Goal: Task Accomplishment & Management: Manage account settings

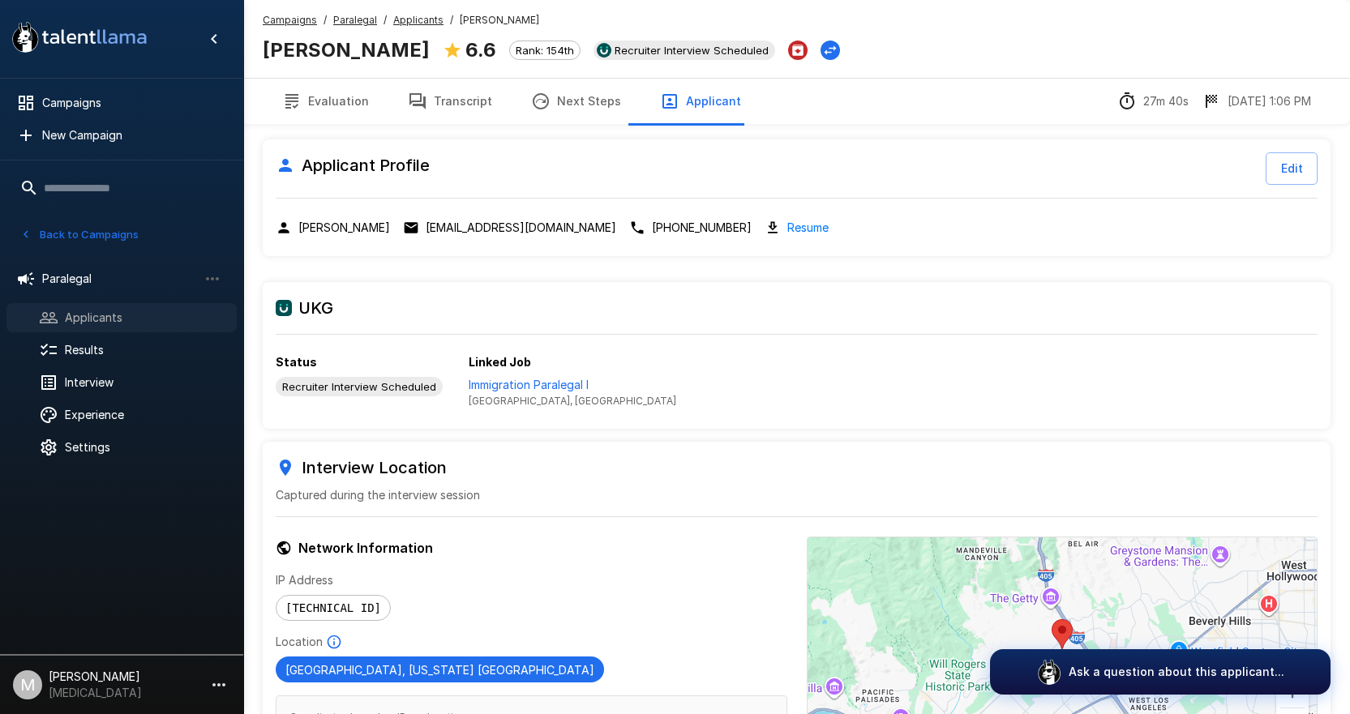
click at [101, 325] on span "Applicants" at bounding box center [144, 318] width 159 height 16
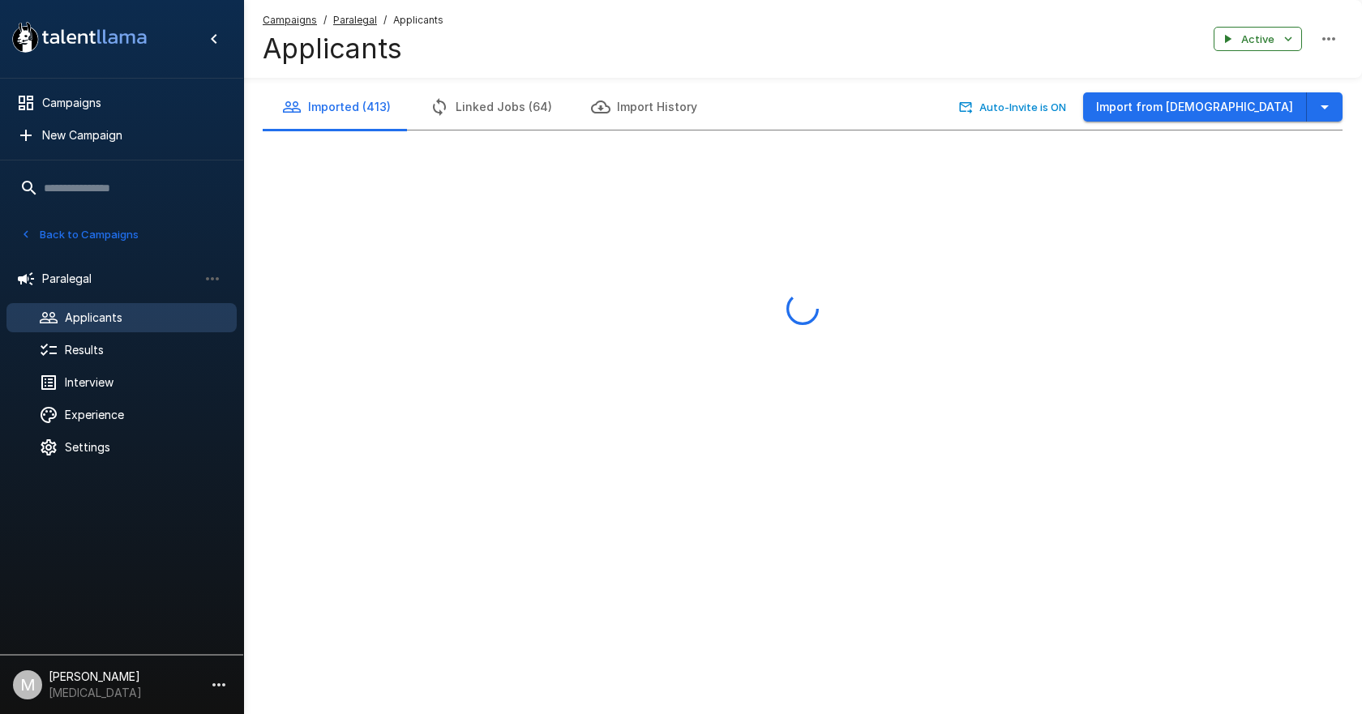
click at [284, 23] on u "Campaigns" at bounding box center [290, 20] width 54 height 12
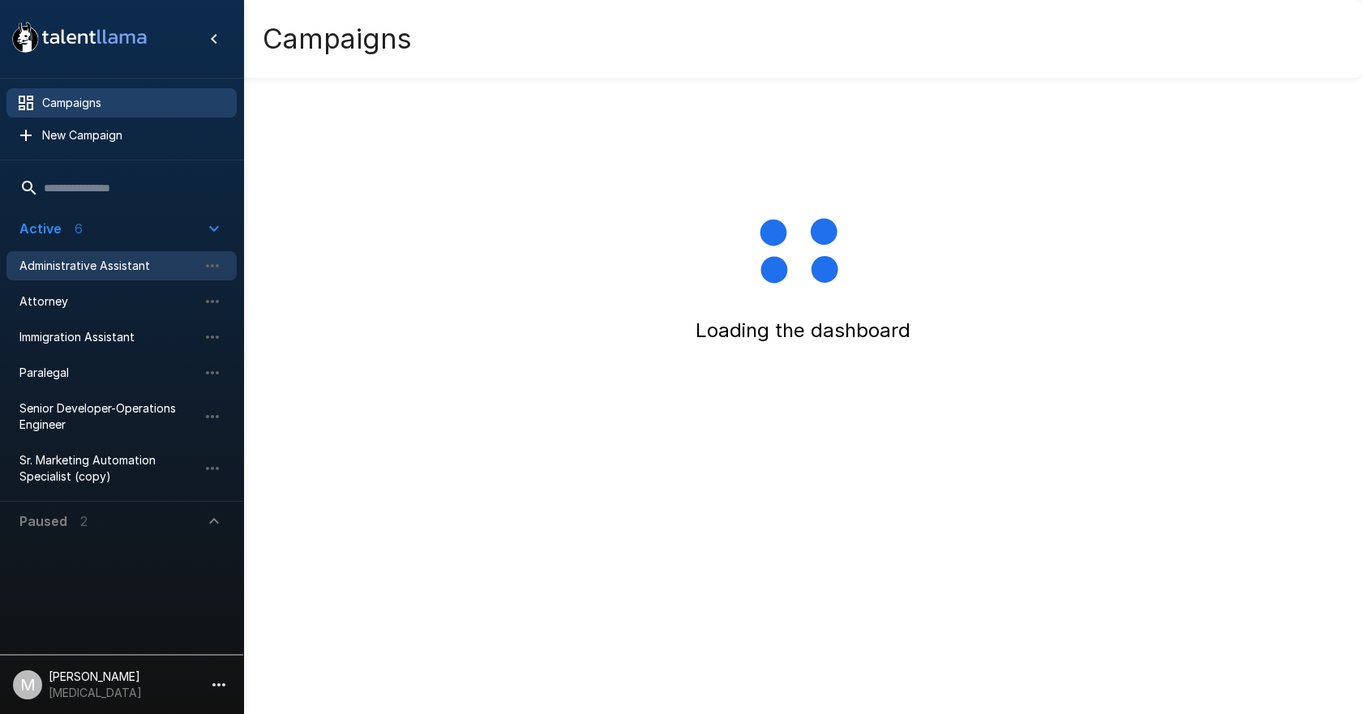
click at [107, 254] on div "Administrative Assistant" at bounding box center [121, 265] width 230 height 29
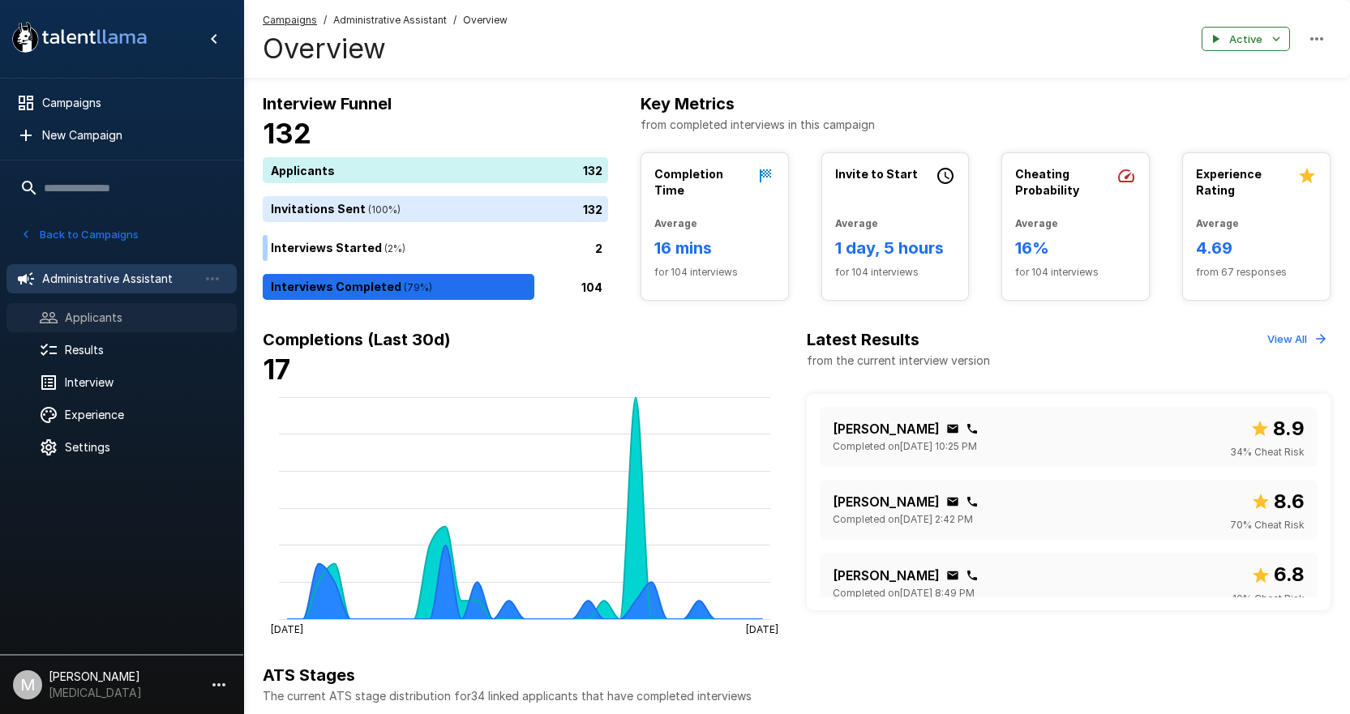
click at [139, 310] on span "Applicants" at bounding box center [144, 318] width 159 height 16
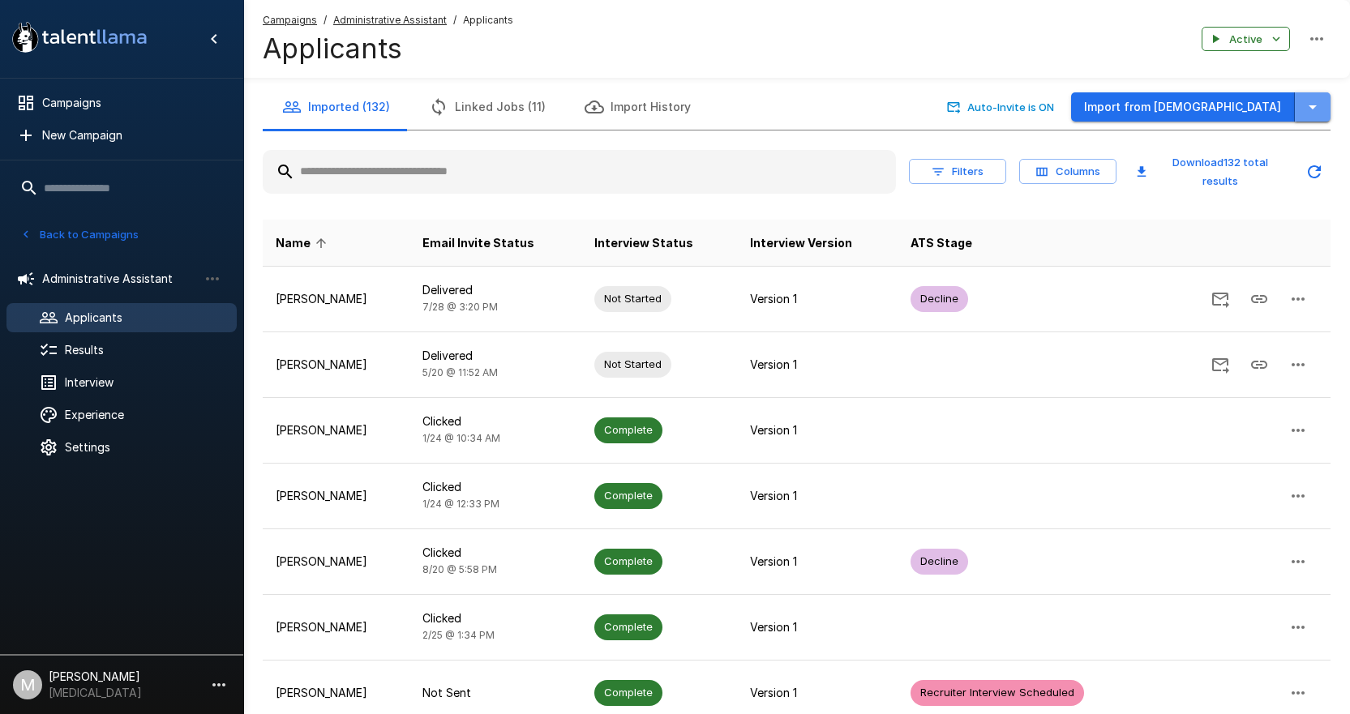
click at [1310, 104] on icon "button" at bounding box center [1312, 106] width 19 height 19
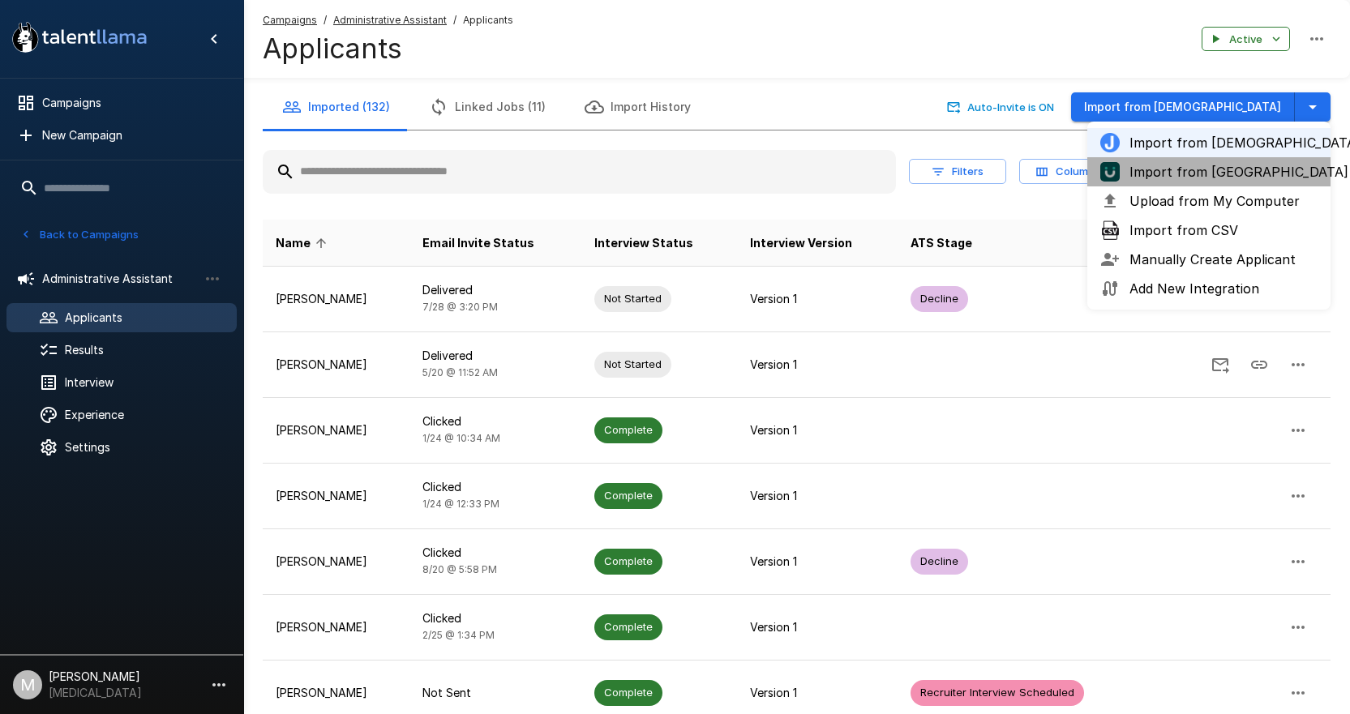
click at [1254, 169] on span "Import from [GEOGRAPHIC_DATA]" at bounding box center [1223, 171] width 188 height 19
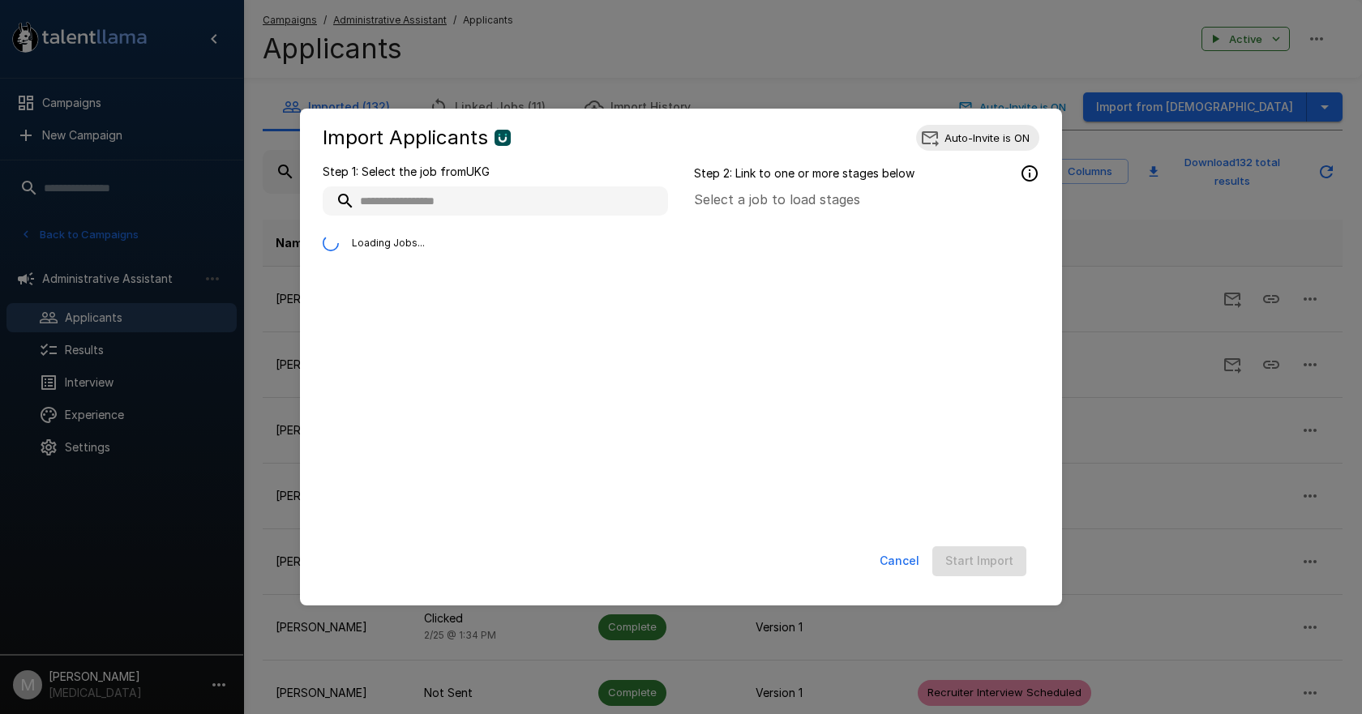
click at [460, 196] on input "text" at bounding box center [495, 200] width 345 height 29
drag, startPoint x: 584, startPoint y: 199, endPoint x: -193, endPoint y: 156, distance: 778.5
click at [0, 156] on html ".st0{fill:#FFFFFF;} .st1{fill:#76a4ed;} Campaigns New Campaign Active 6 Adminis…" at bounding box center [681, 357] width 1362 height 714
type input "*"
type input "**********"
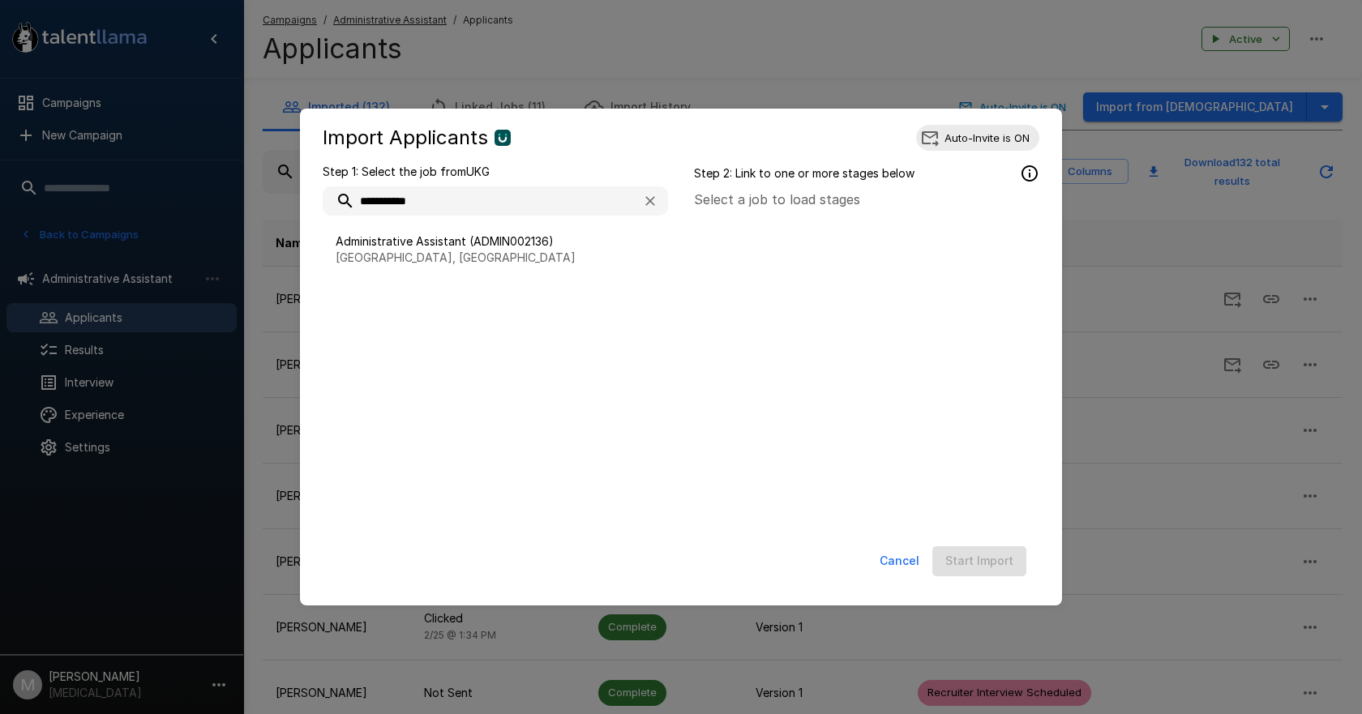
click at [399, 220] on ul "Administrative Assistant (ADMIN002136) [GEOGRAPHIC_DATA], [GEOGRAPHIC_DATA]" at bounding box center [495, 250] width 345 height 68
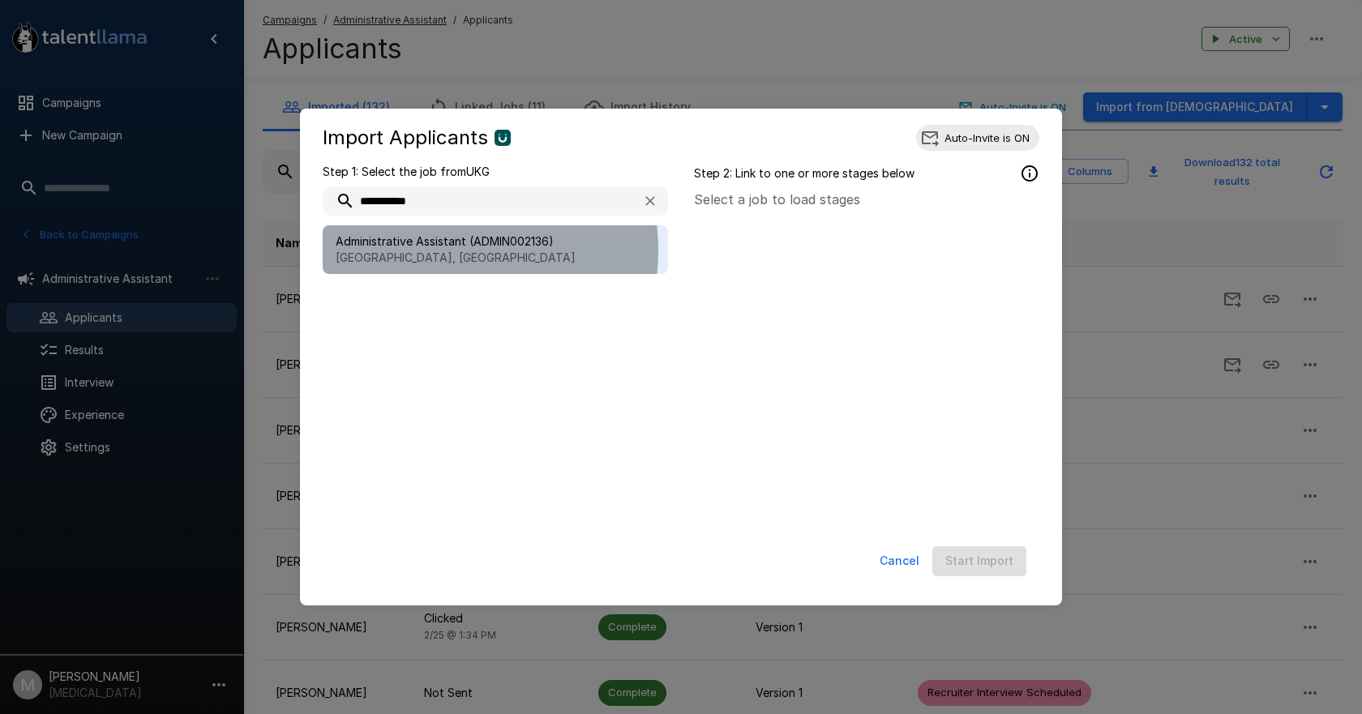
click at [432, 250] on span "Administrative Assistant (ADMIN002136)" at bounding box center [495, 241] width 319 height 16
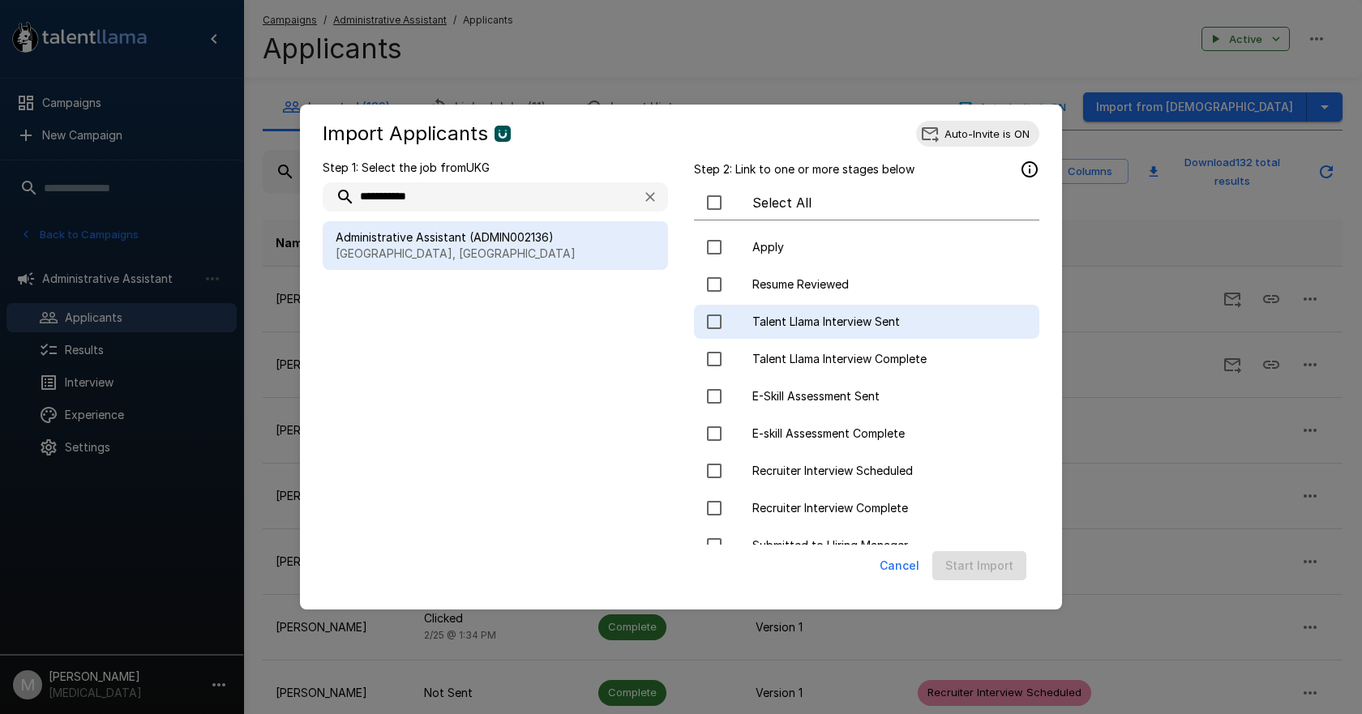
click at [850, 317] on span "Talent Llama Interview Sent" at bounding box center [889, 322] width 274 height 16
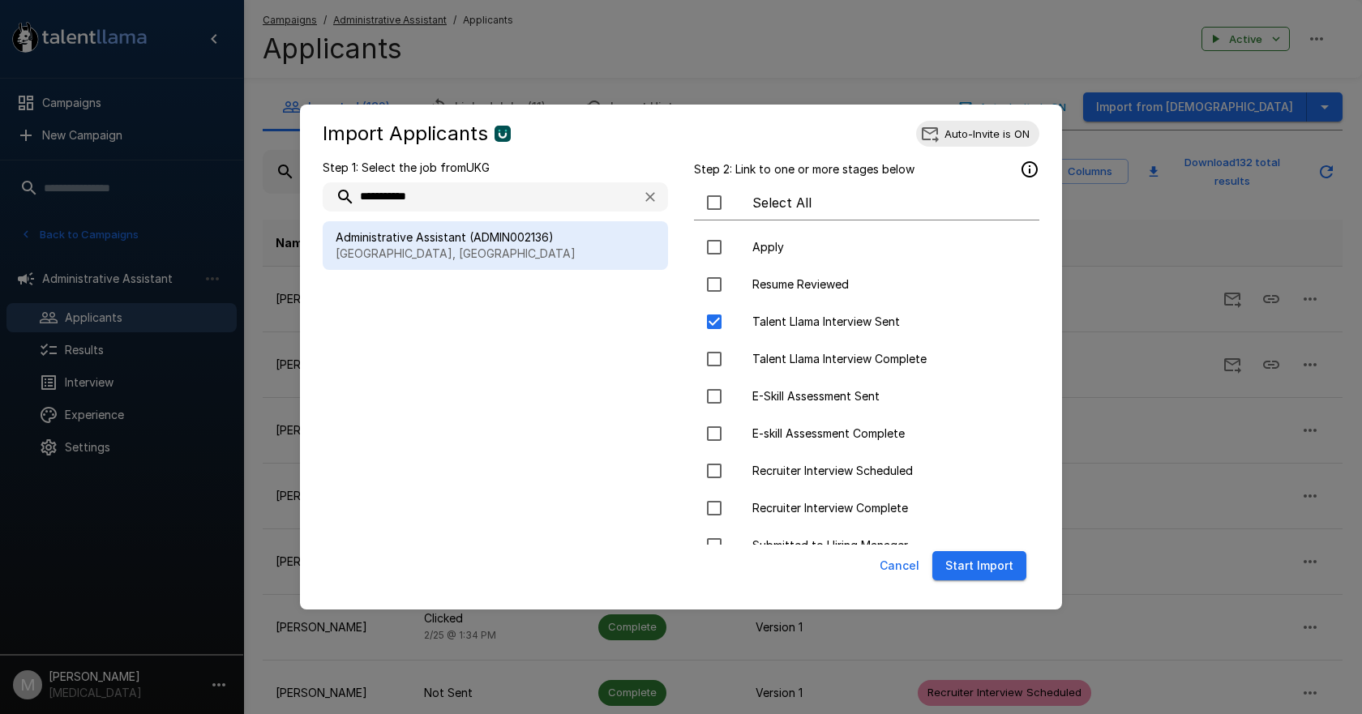
click at [993, 556] on div "Cancel Start Import" at bounding box center [681, 569] width 730 height 49
click at [993, 557] on button "Start Import" at bounding box center [979, 566] width 94 height 30
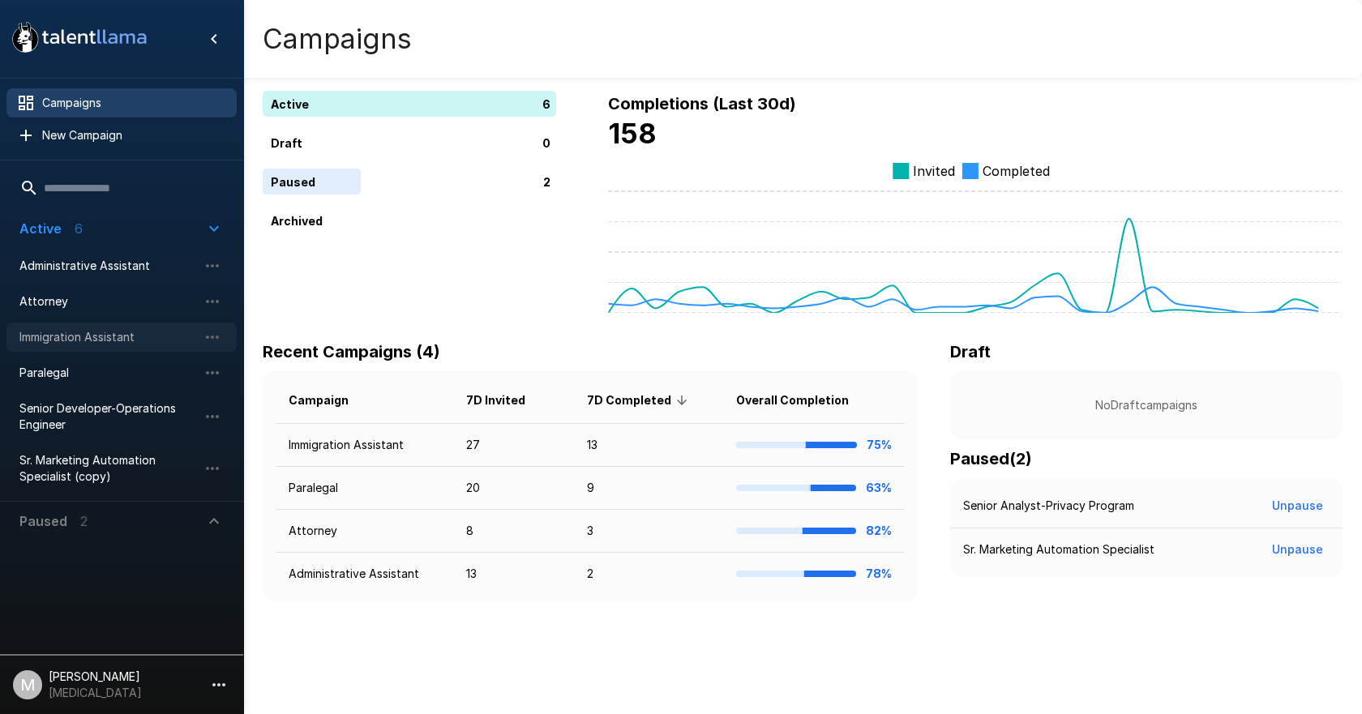
drag, startPoint x: 130, startPoint y: 283, endPoint x: 57, endPoint y: 343, distance: 95.1
click at [57, 343] on span "Immigration Assistant" at bounding box center [108, 337] width 178 height 16
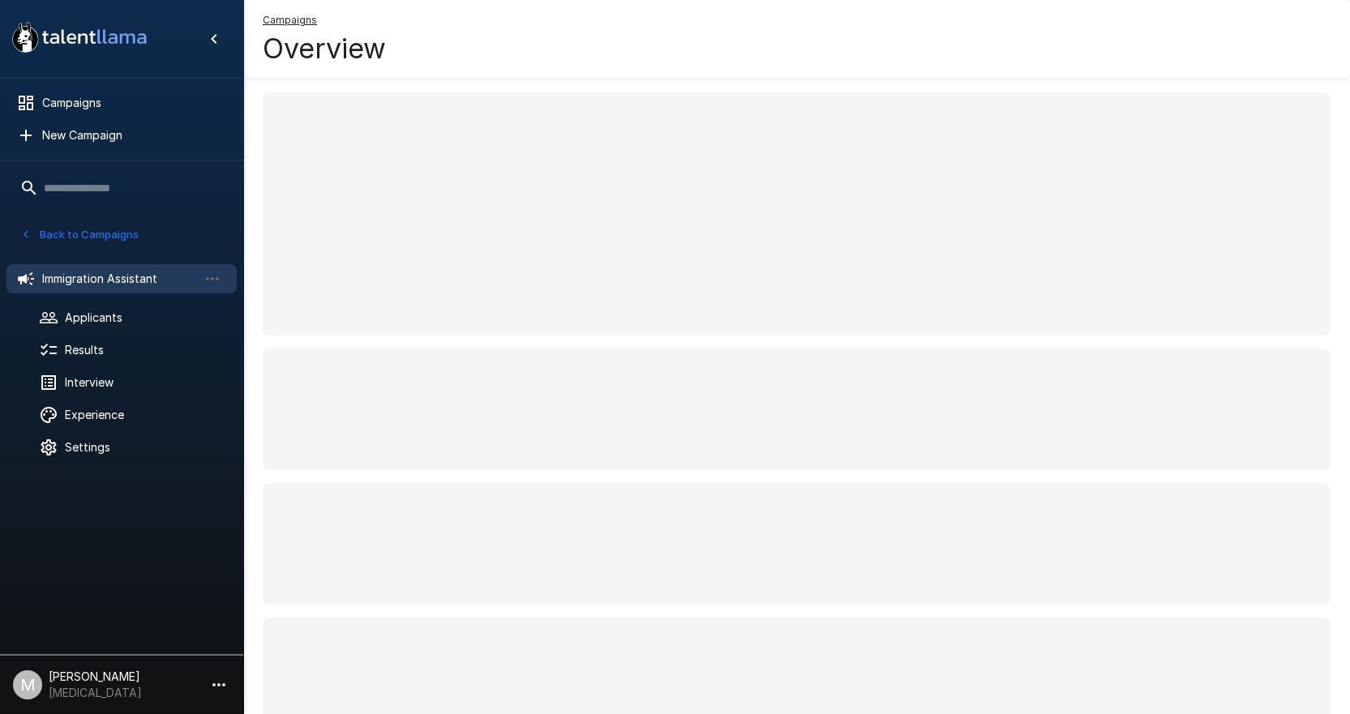
click at [57, 343] on div ".st0{fill:#FFFFFF;} .st1{fill:#76a4ed;} Campaigns New Campaign Active 6 Adminis…" at bounding box center [122, 357] width 244 height 714
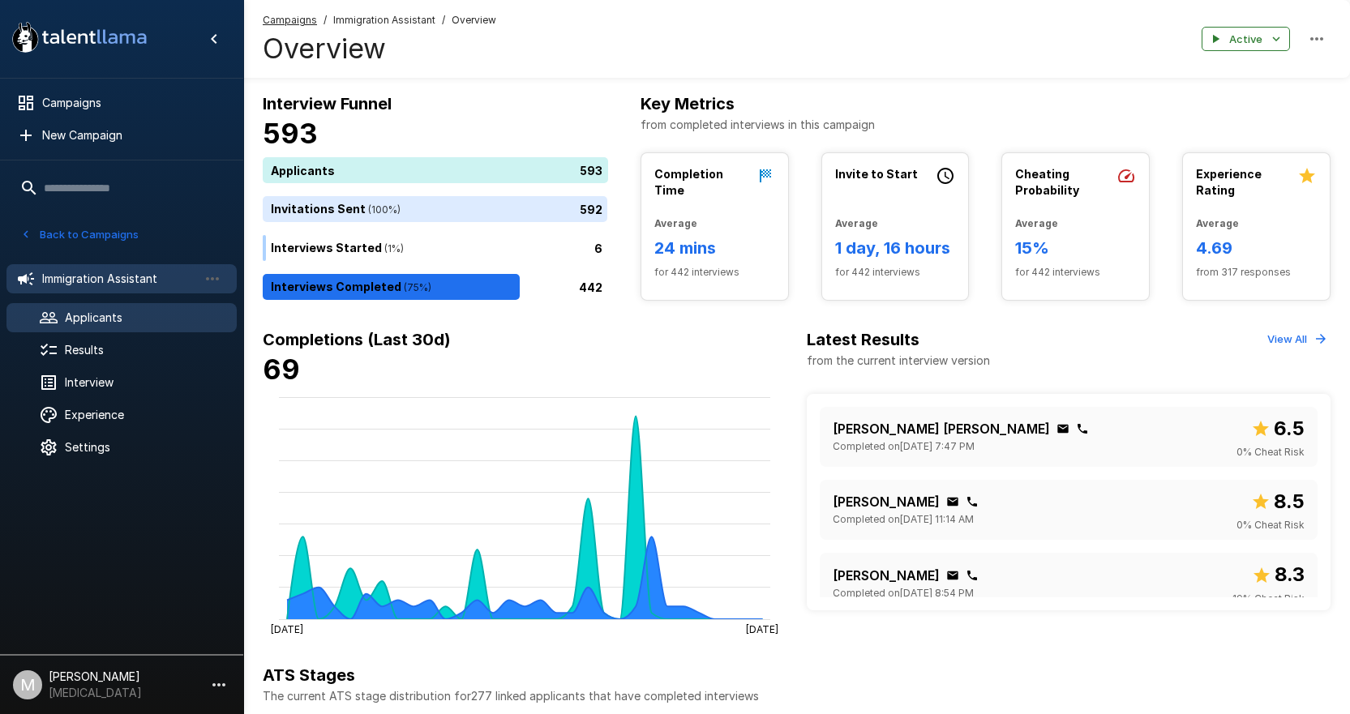
click at [107, 318] on span "Applicants" at bounding box center [144, 318] width 159 height 16
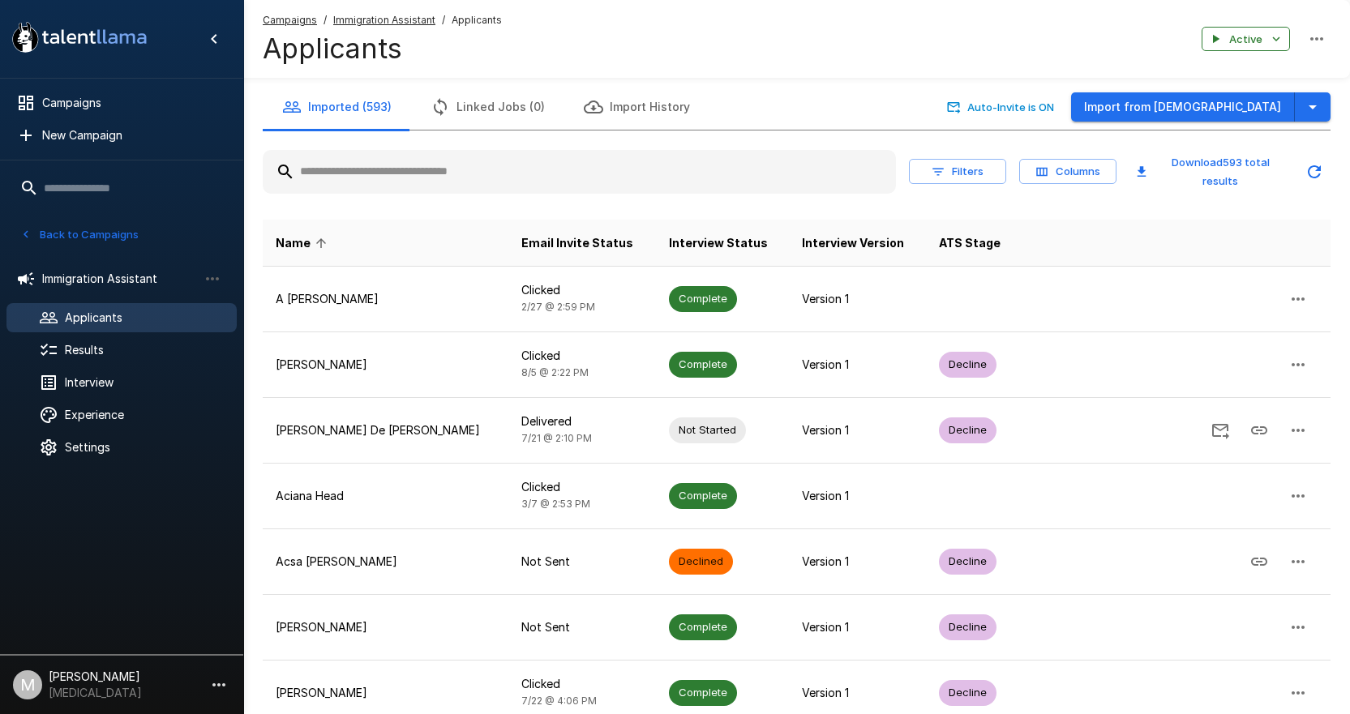
click at [347, 170] on input "text" at bounding box center [579, 171] width 633 height 29
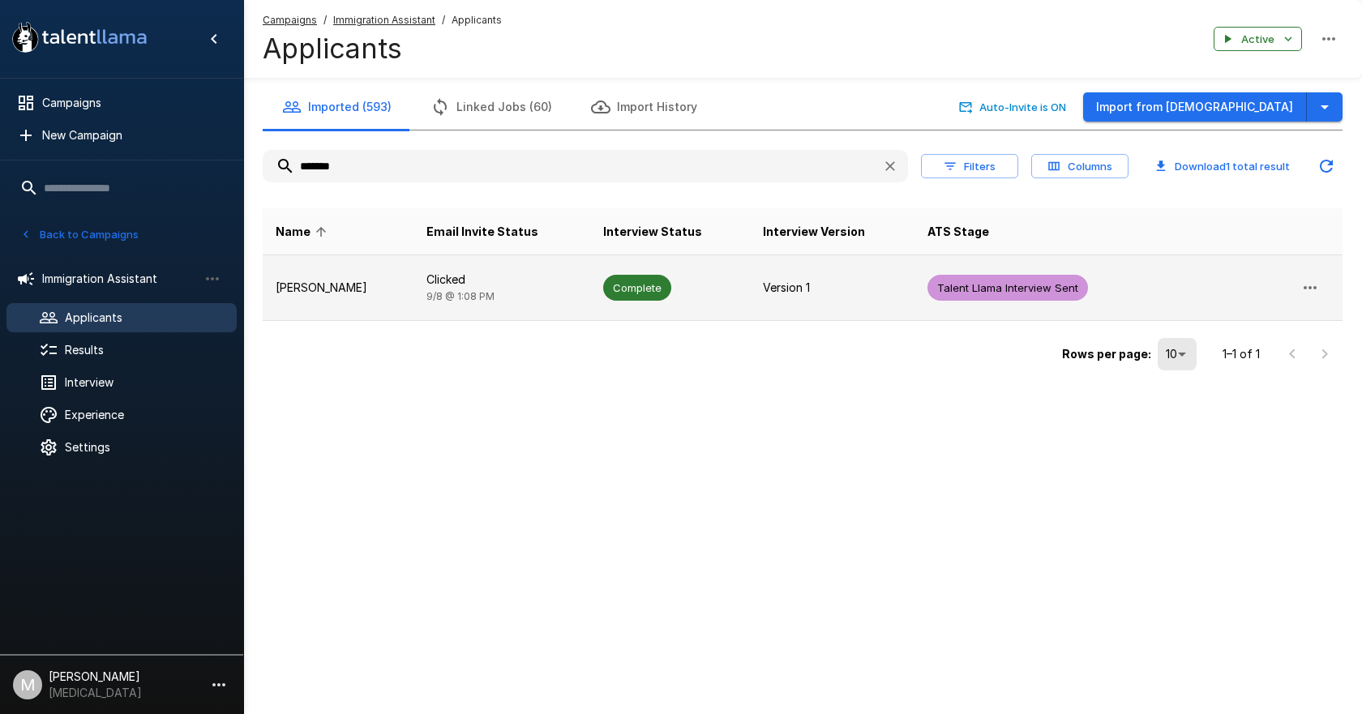
type input "*******"
click at [404, 280] on td "Tiffany Pacheco" at bounding box center [338, 288] width 151 height 66
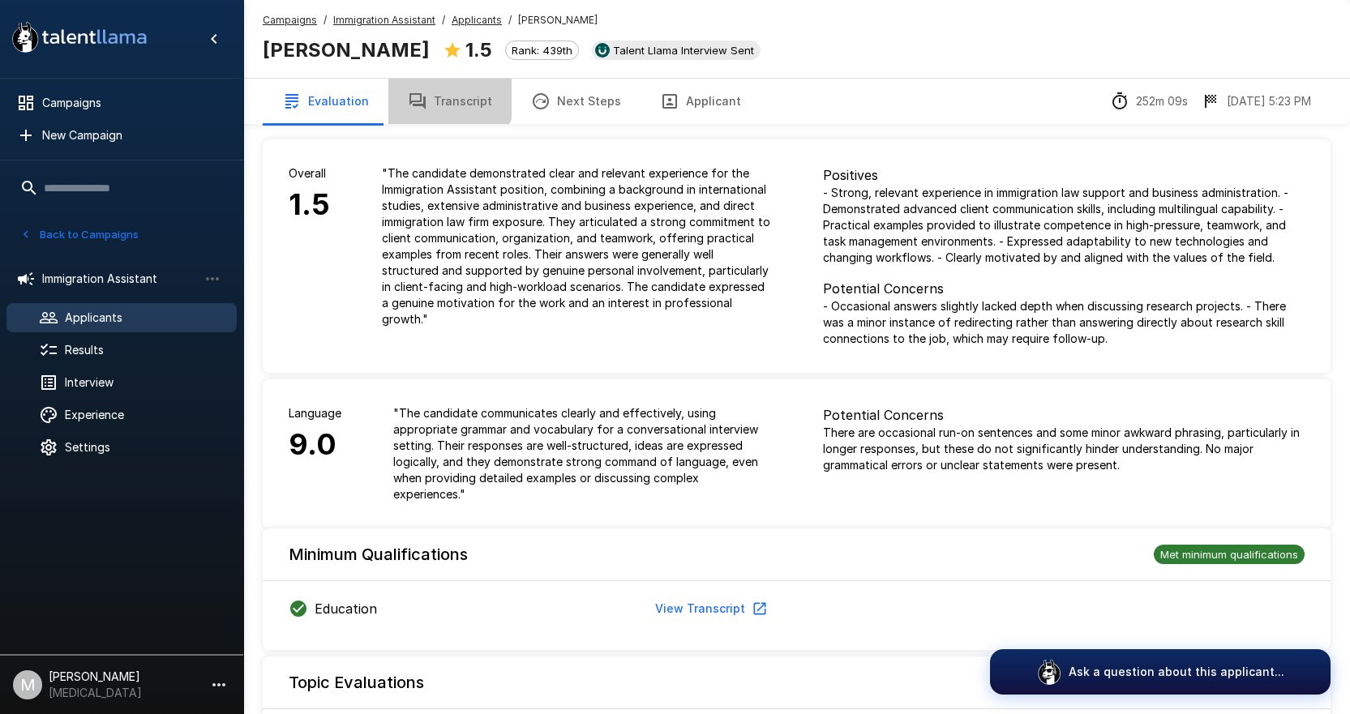
click at [441, 93] on button "Transcript" at bounding box center [449, 101] width 123 height 45
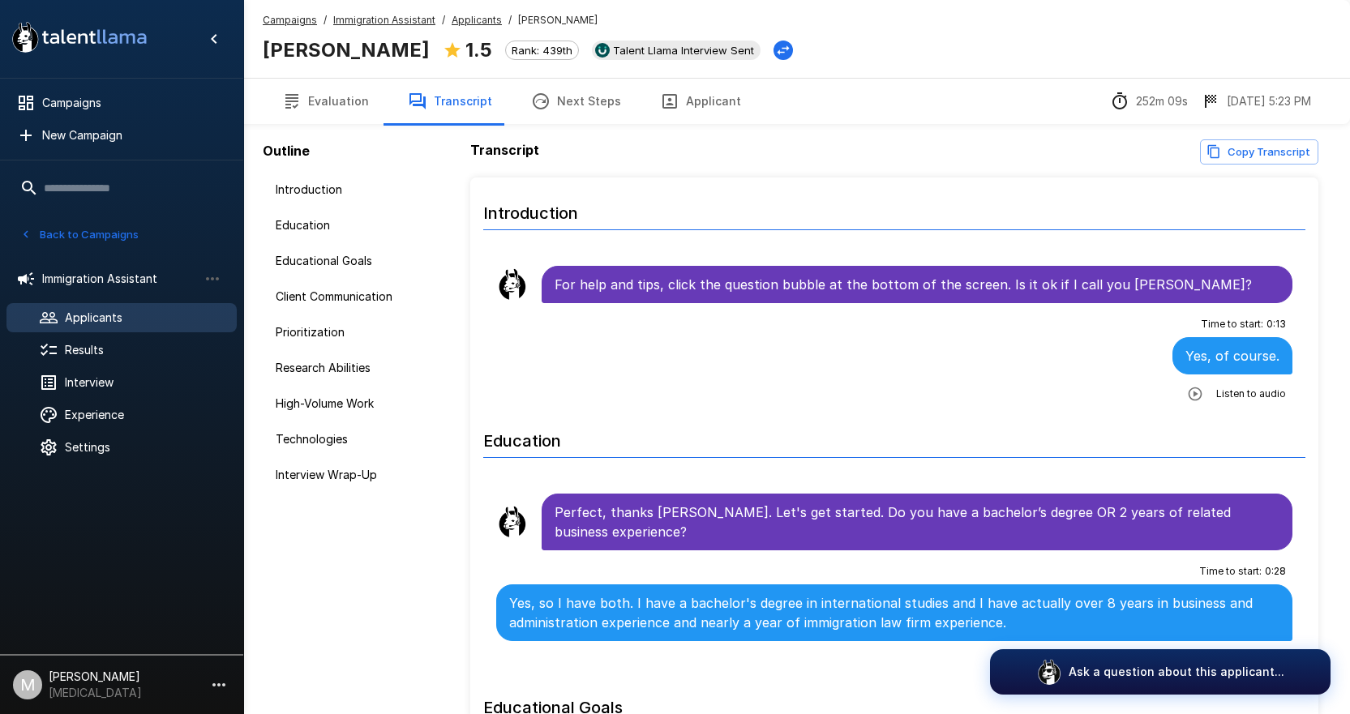
click at [660, 96] on icon "button" at bounding box center [669, 101] width 19 height 19
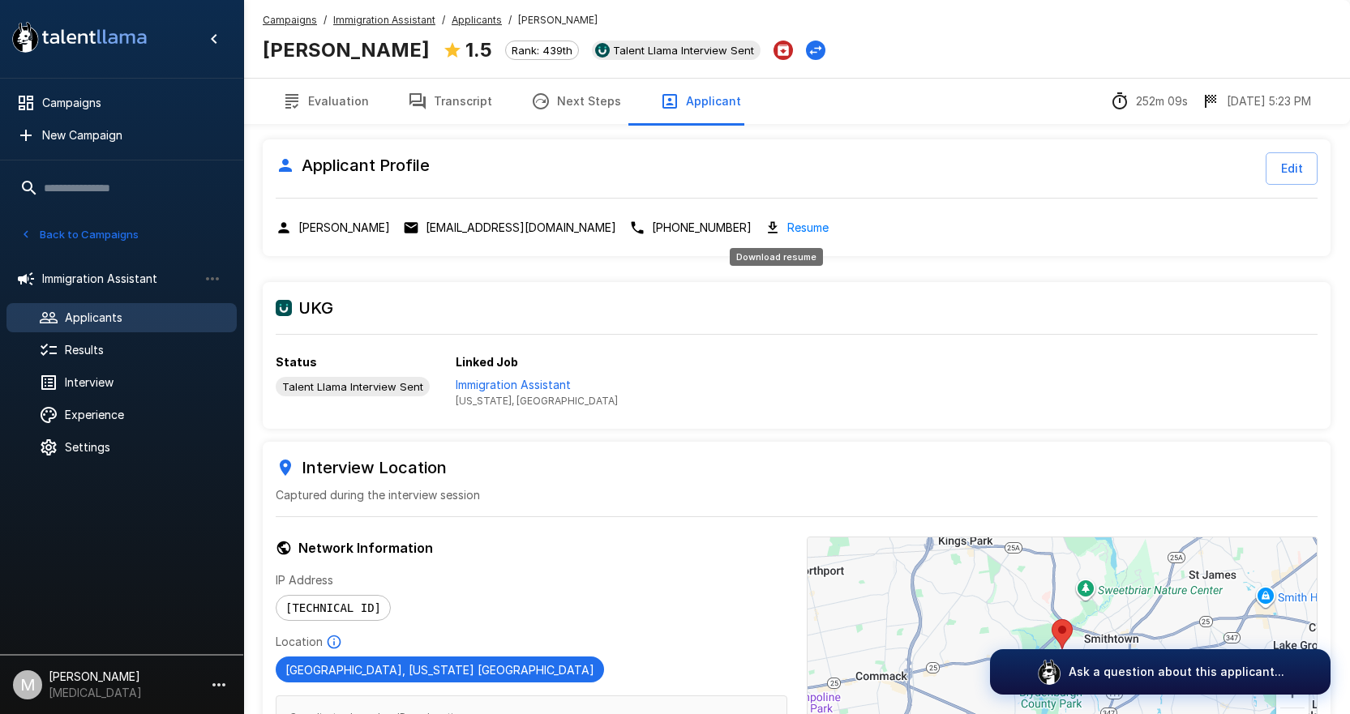
click at [787, 235] on link "Resume" at bounding box center [807, 227] width 41 height 19
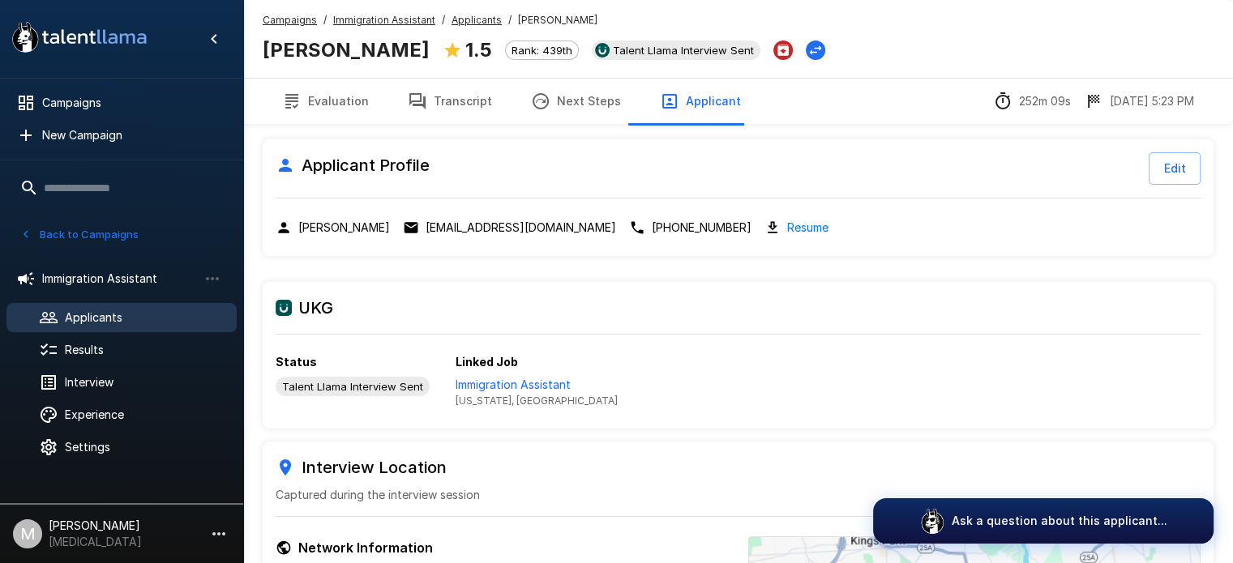
click at [278, 130] on div "Applicant Profile Edit Tiffany Pacheco tiffanypacheco@mail.adelphi.edu +1 631-3…" at bounding box center [738, 469] width 951 height 687
click at [462, 113] on button "Transcript" at bounding box center [449, 101] width 123 height 45
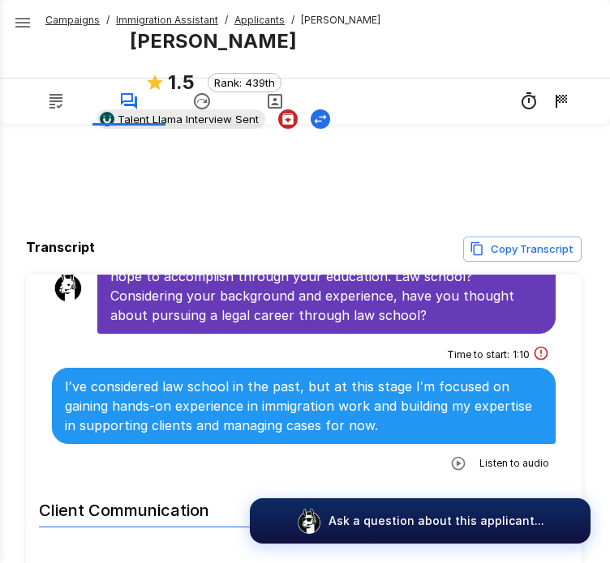
scroll to position [678, 0]
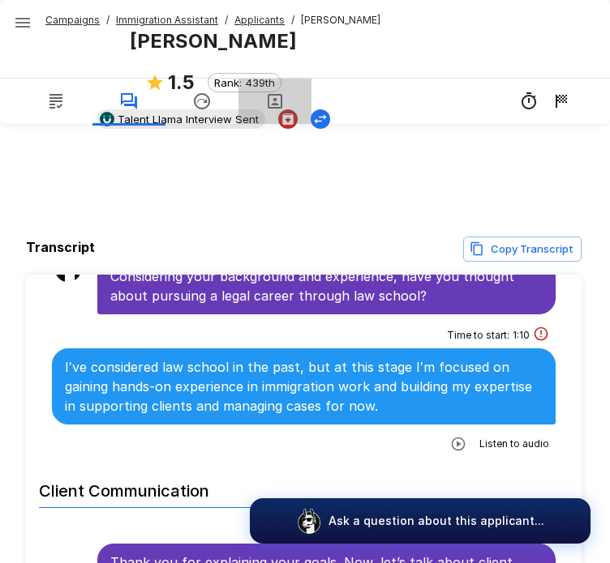
click at [276, 101] on icon "button" at bounding box center [274, 101] width 15 height 15
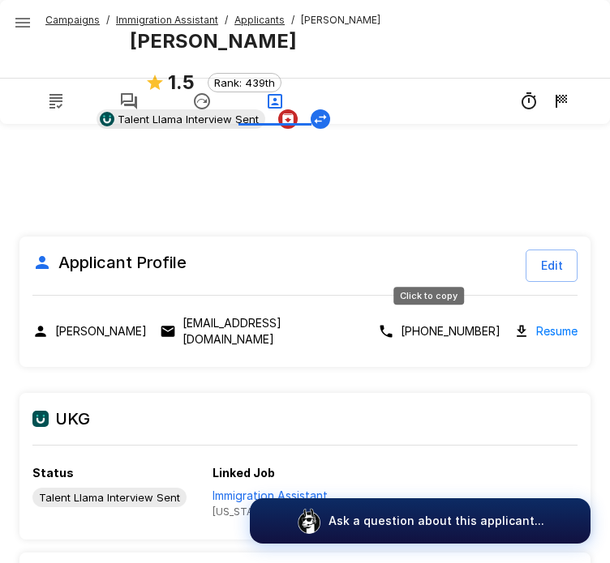
click at [432, 323] on p "+1 631-384-4724" at bounding box center [450, 331] width 100 height 16
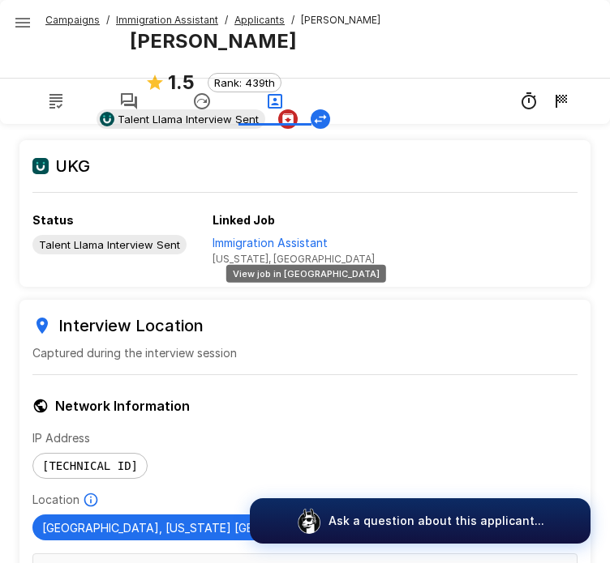
click at [233, 235] on p "Immigration Assistant" at bounding box center [293, 243] width 162 height 16
